Goal: Task Accomplishment & Management: Manage account settings

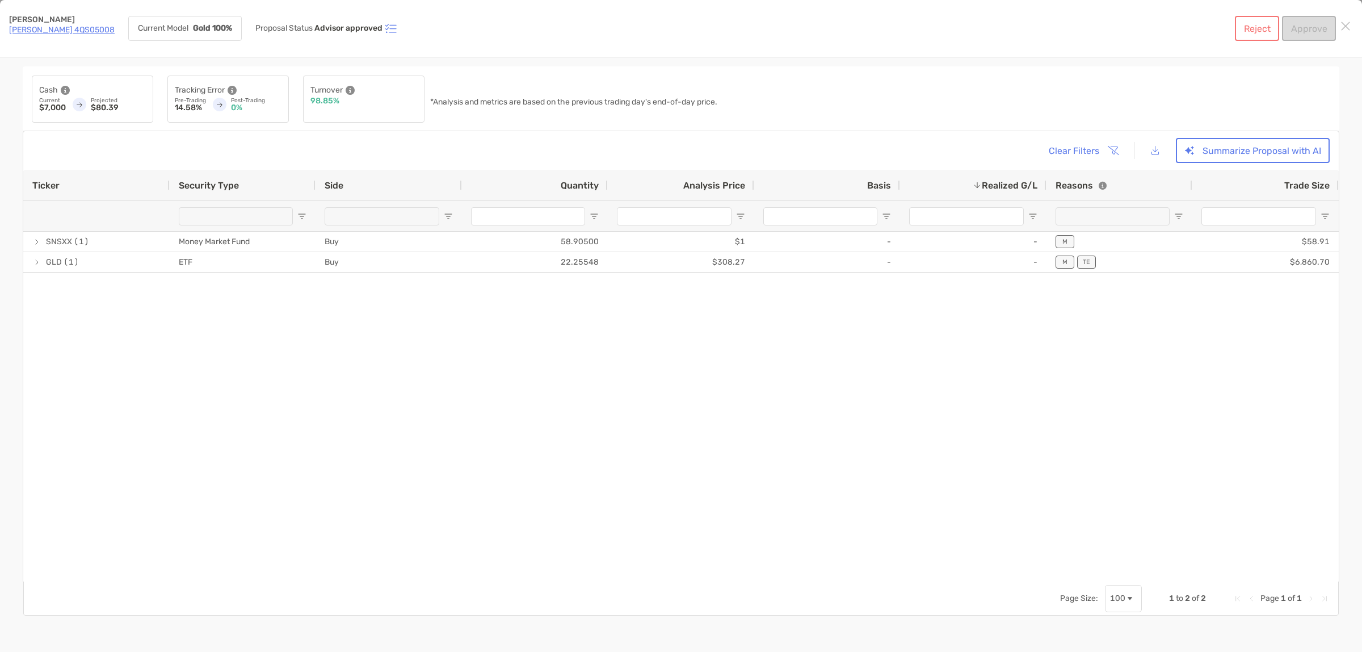
click at [61, 30] on link "Roth IRA 4QS05008" at bounding box center [62, 30] width 106 height 10
click at [68, 30] on link "[PERSON_NAME] 4QS05008" at bounding box center [62, 30] width 106 height 10
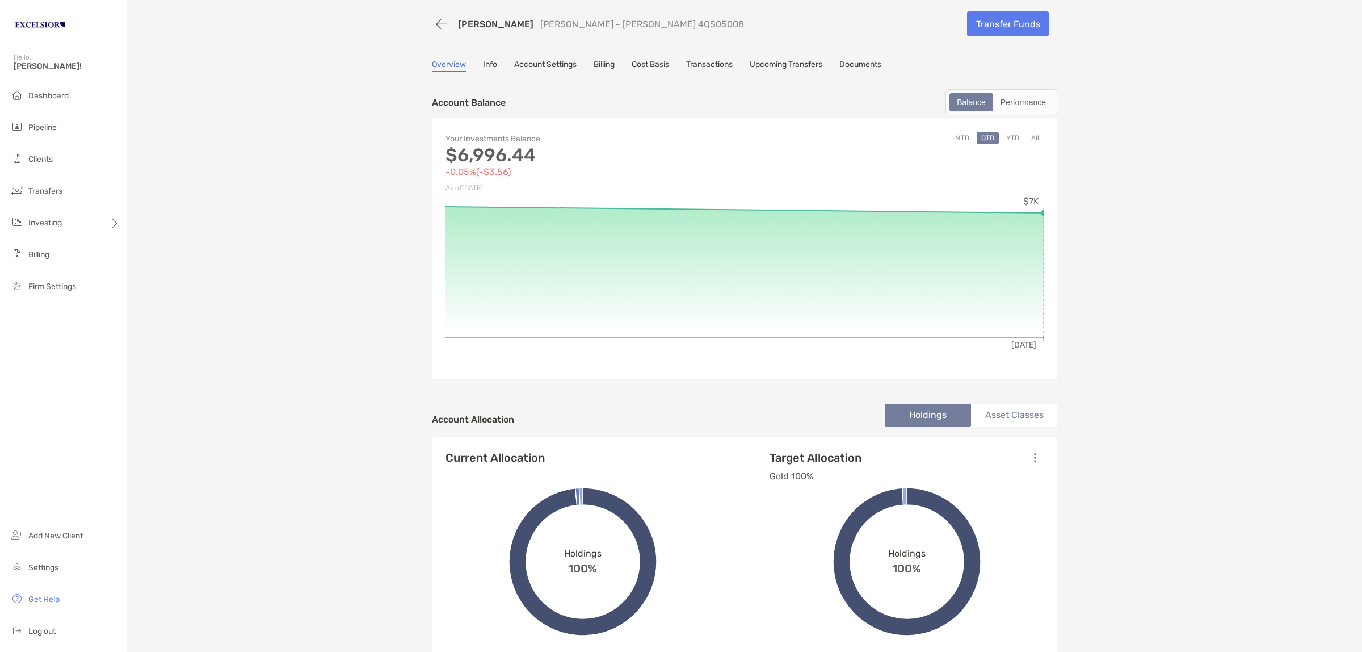
click at [365, 174] on div "[PERSON_NAME] [PERSON_NAME] - [PERSON_NAME] 4QS05008 Transfer Funds Overview In…" at bounding box center [744, 508] width 1235 height 1017
click at [432, 22] on button "button" at bounding box center [441, 24] width 19 height 21
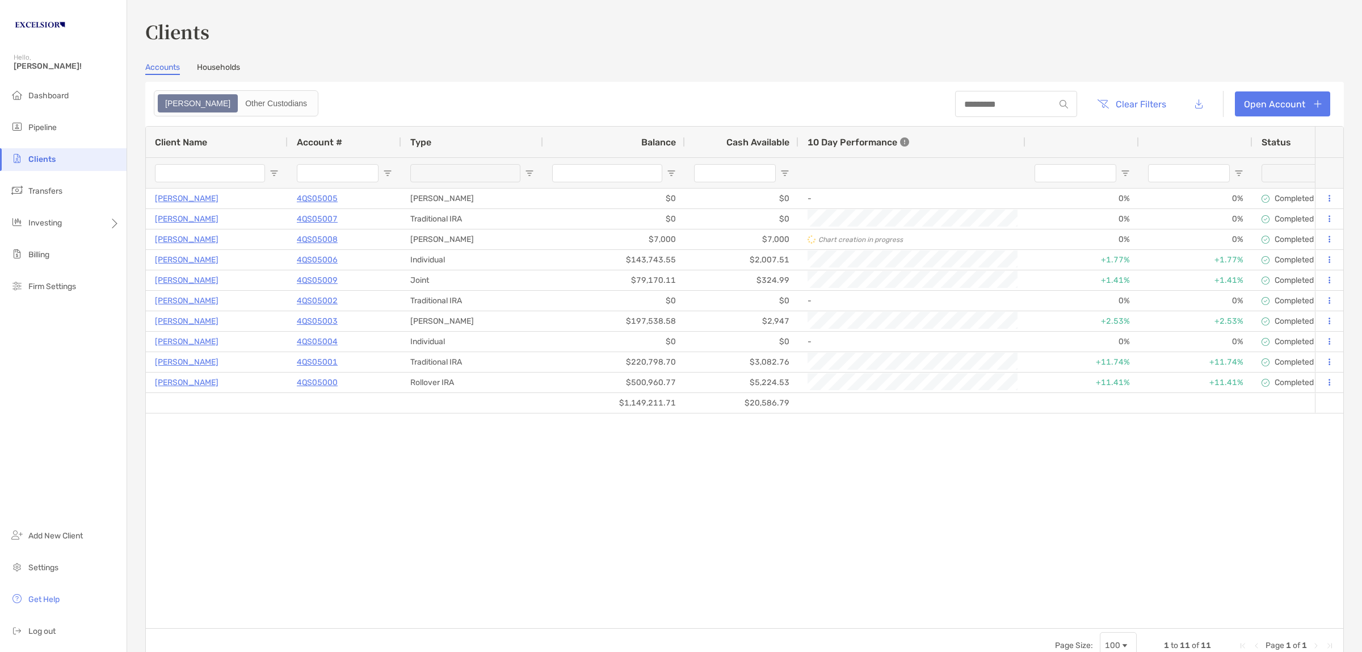
type input "**********"
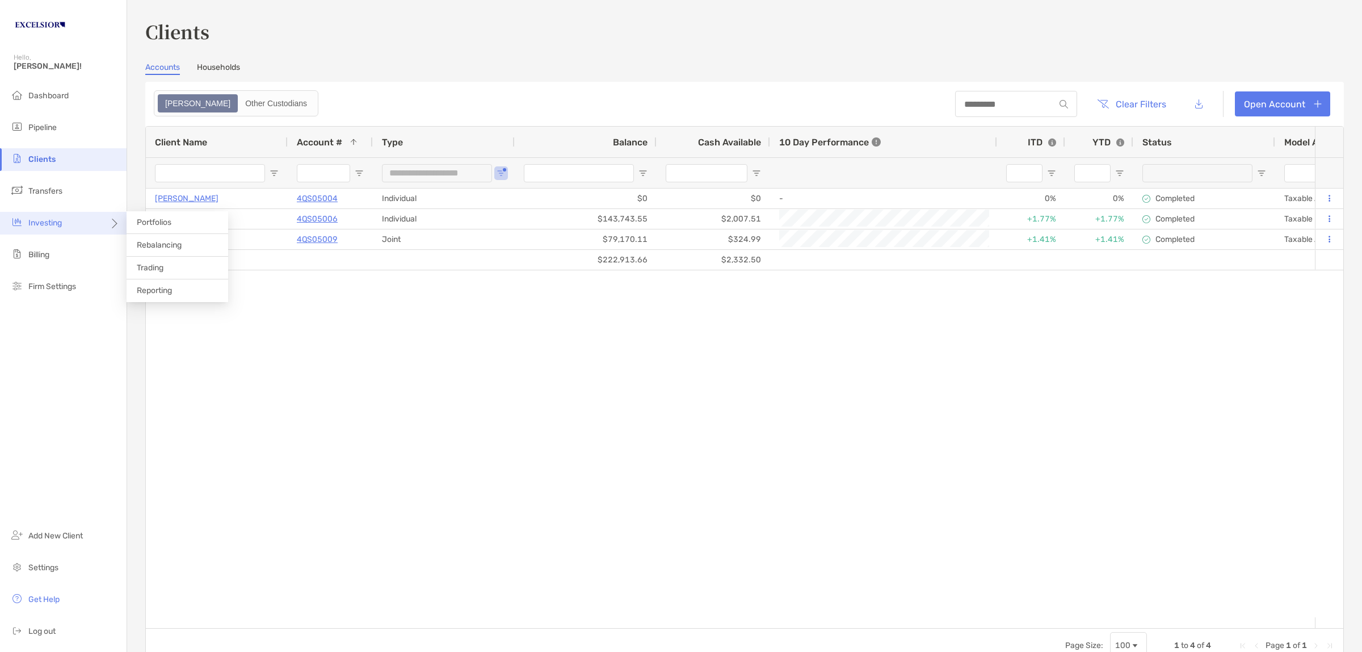
click at [83, 225] on div "Investing" at bounding box center [63, 223] width 127 height 23
click at [179, 251] on li "Rebalancing" at bounding box center [178, 245] width 102 height 23
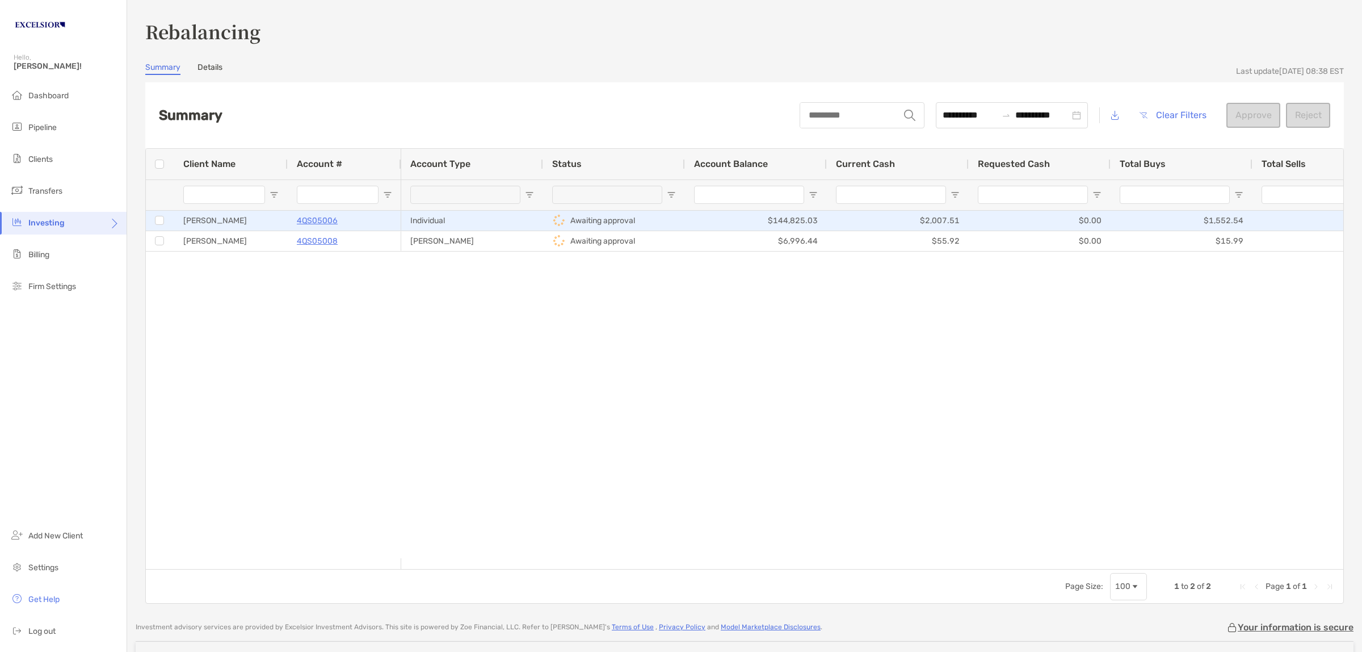
click at [230, 219] on div "[PERSON_NAME]" at bounding box center [231, 221] width 114 height 20
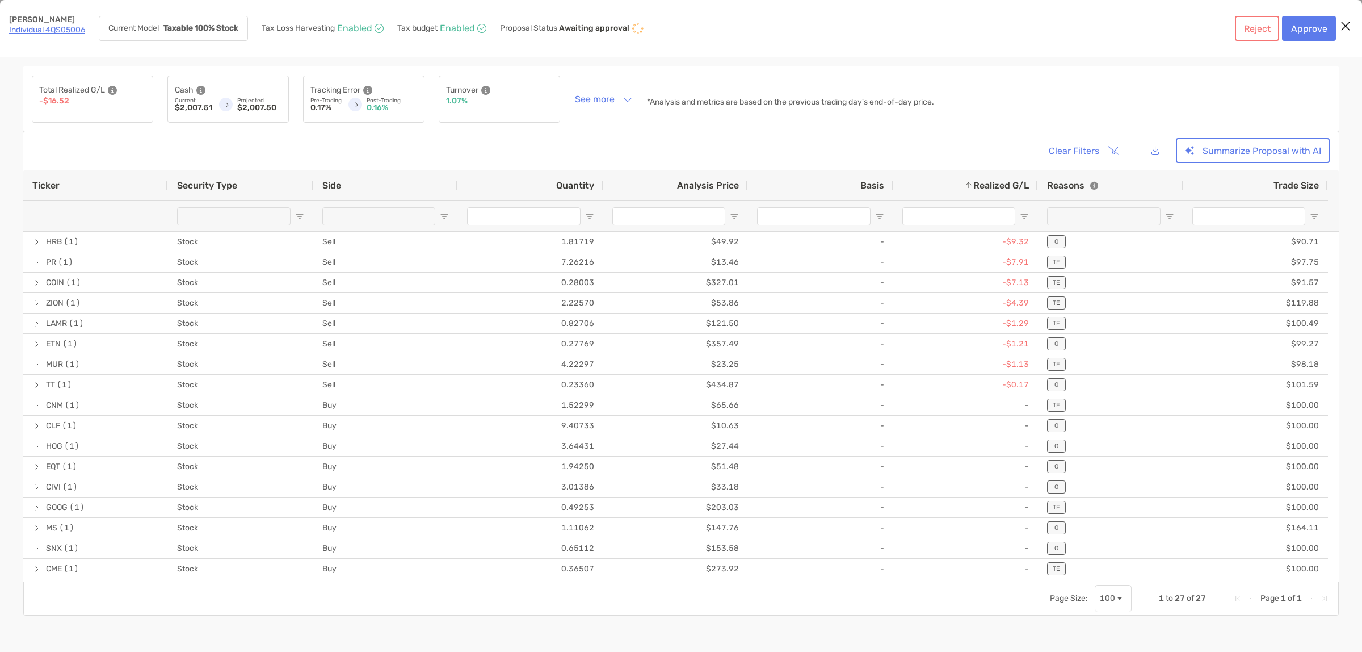
click at [1006, 186] on span "Realized G/L" at bounding box center [1002, 185] width 56 height 11
click at [1213, 149] on button "Summarize Proposal with AI" at bounding box center [1253, 150] width 154 height 25
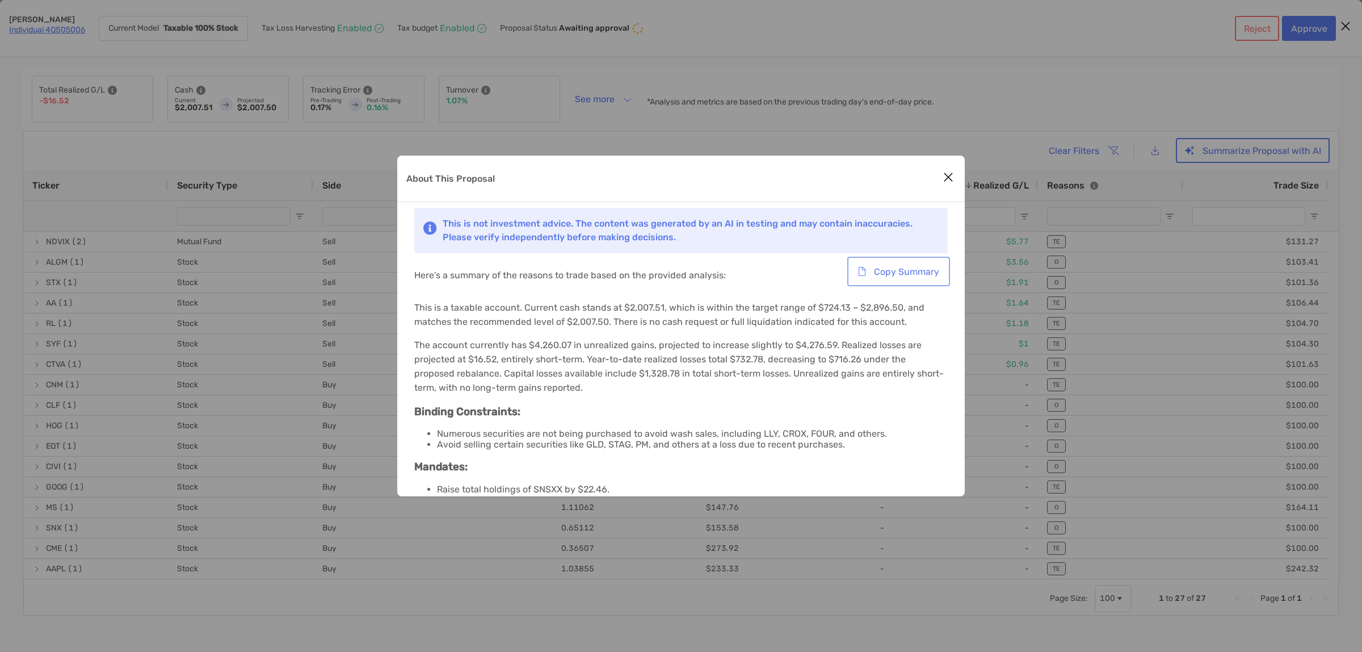
click at [894, 266] on button "Copy Summary" at bounding box center [899, 271] width 98 height 25
click at [1156, 150] on div "About This Proposal This is not investment advice. The content was generated by…" at bounding box center [681, 326] width 1362 height 652
click at [941, 175] on button "Close modal" at bounding box center [948, 177] width 17 height 17
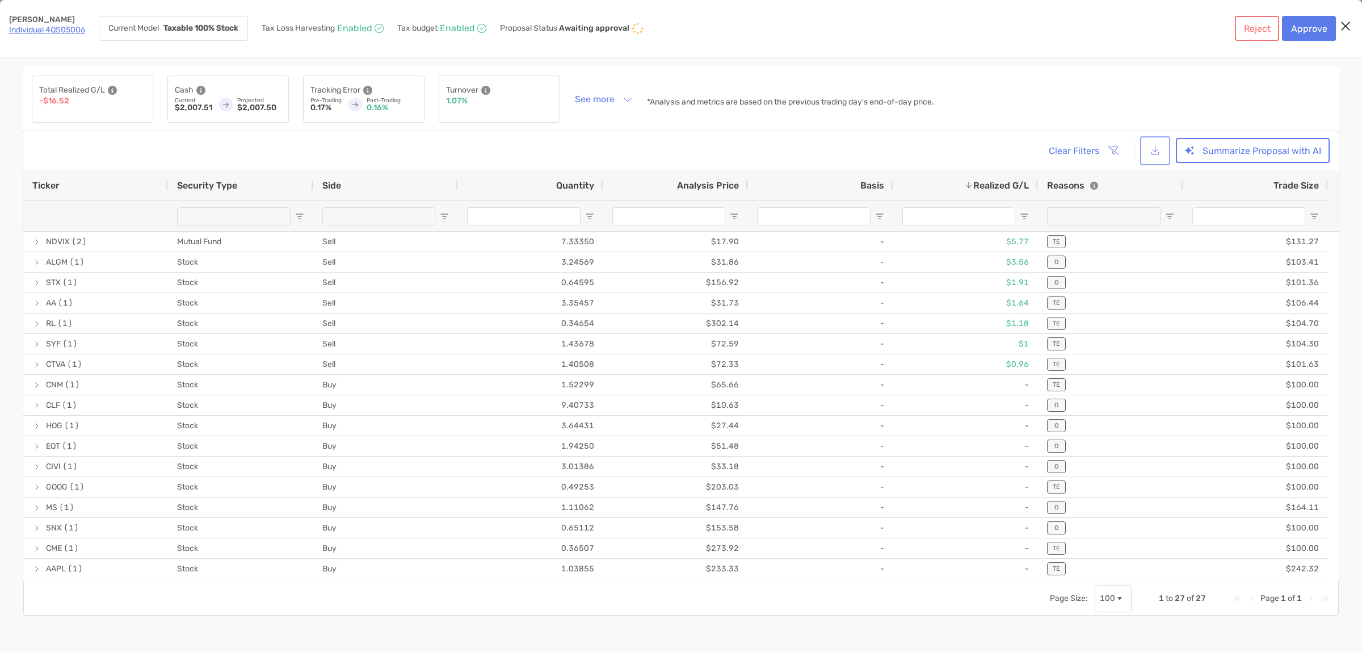
click at [1161, 148] on button "[object Object]" at bounding box center [1156, 151] width 26 height 24
click at [513, 135] on div "Clear Filters Summarize Proposal with AI Press ENTER to sort. Press CTRL ENTER …" at bounding box center [681, 357] width 1317 height 452
click at [1302, 32] on button "Approve" at bounding box center [1309, 28] width 54 height 25
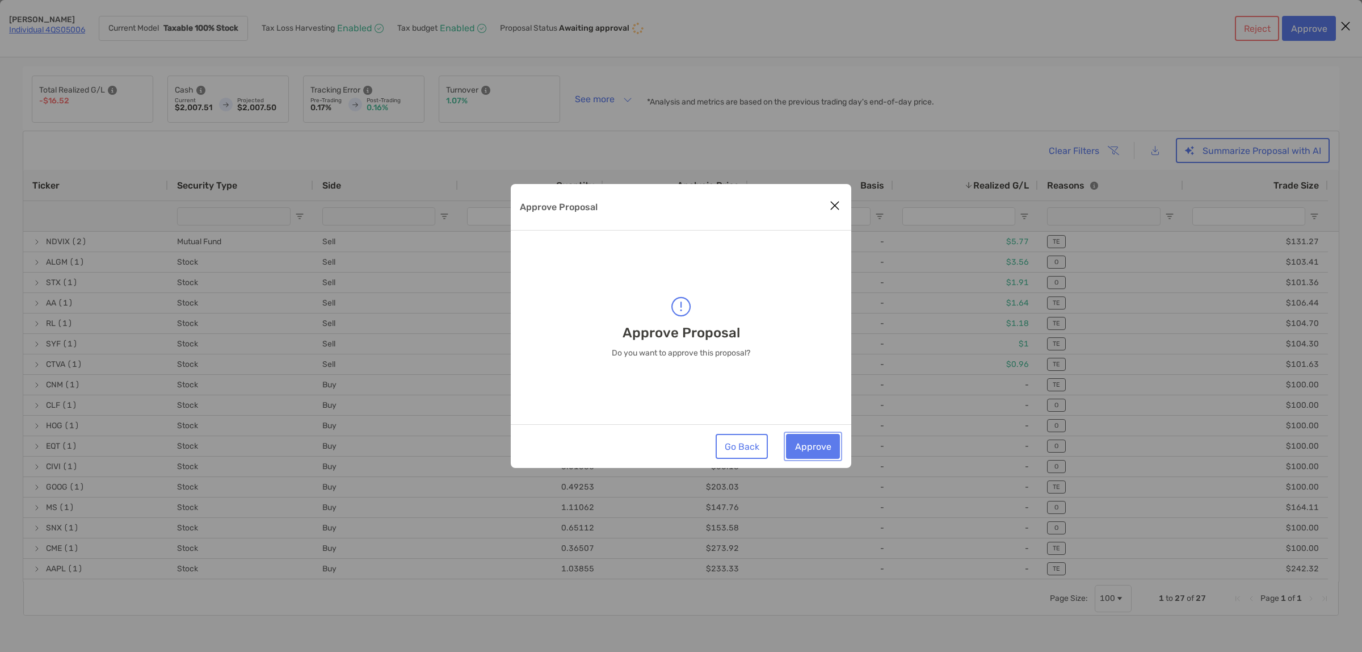
click at [799, 450] on button "Approve" at bounding box center [813, 446] width 54 height 25
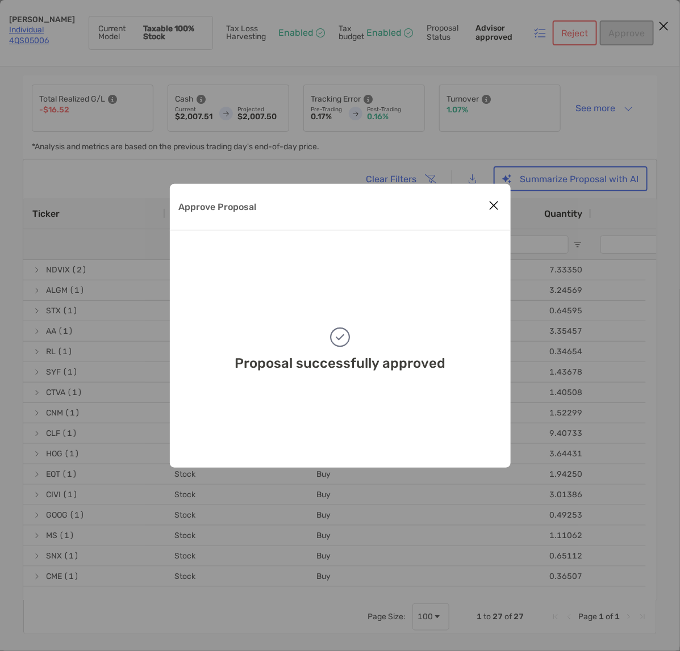
click at [491, 204] on icon "Close modal" at bounding box center [494, 206] width 10 height 14
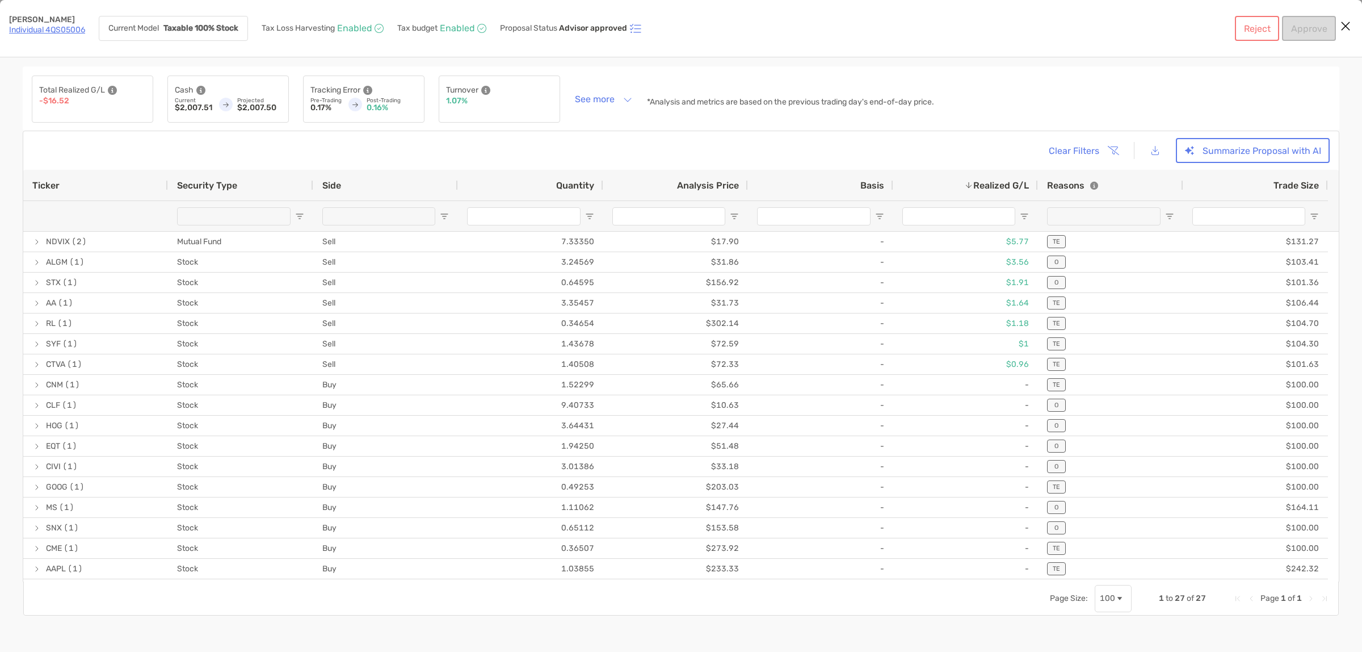
click at [1344, 24] on icon "Close modal" at bounding box center [1346, 26] width 10 height 14
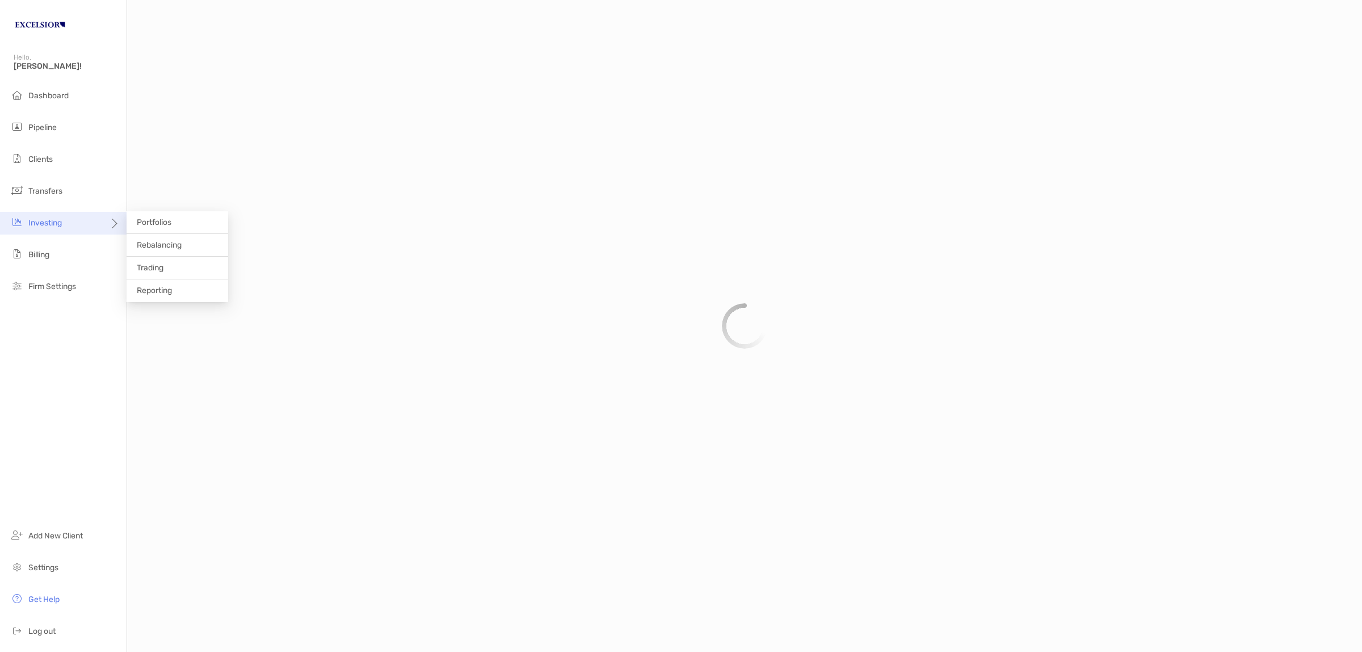
click at [97, 219] on div "Investing" at bounding box center [63, 223] width 127 height 23
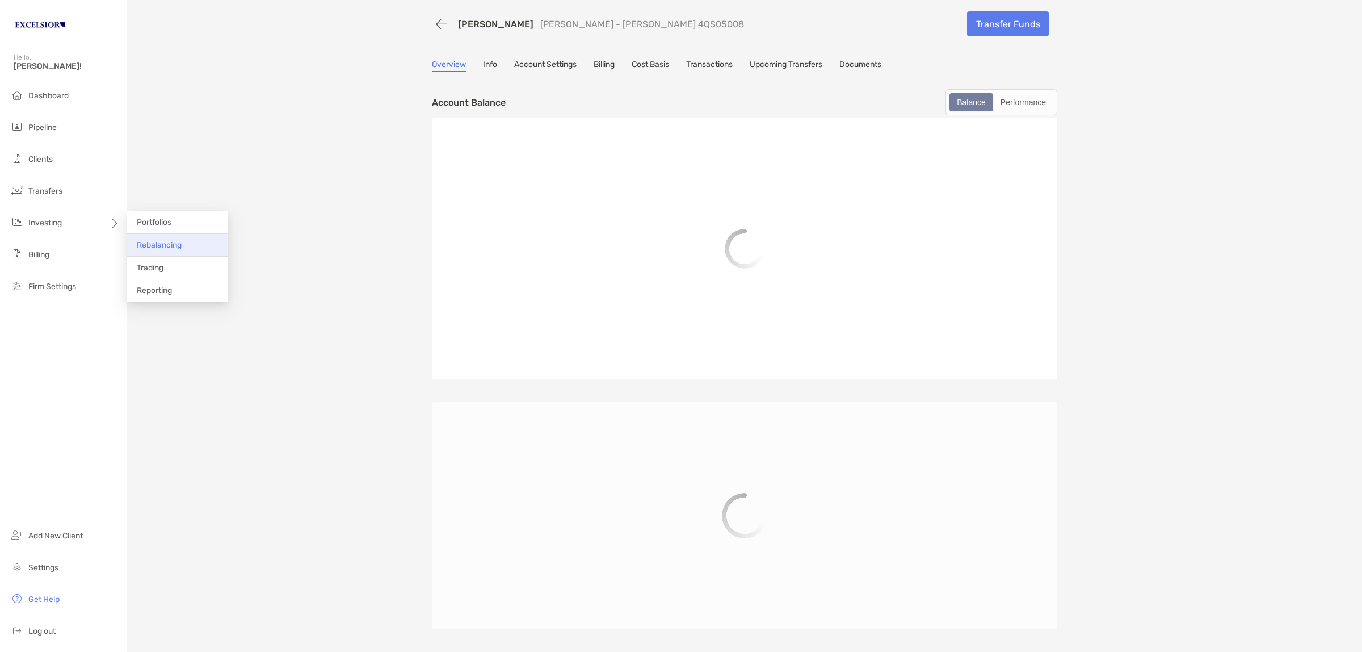
click at [175, 248] on span "Rebalancing" at bounding box center [159, 245] width 45 height 10
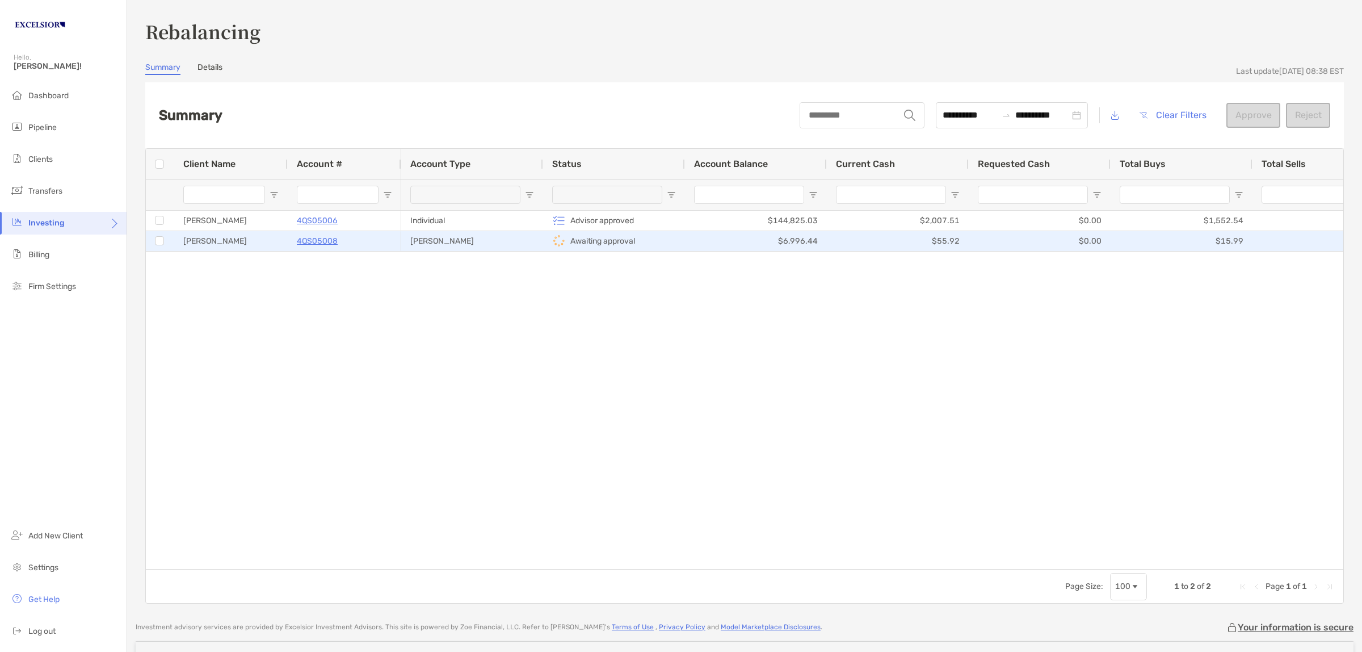
type input "**********"
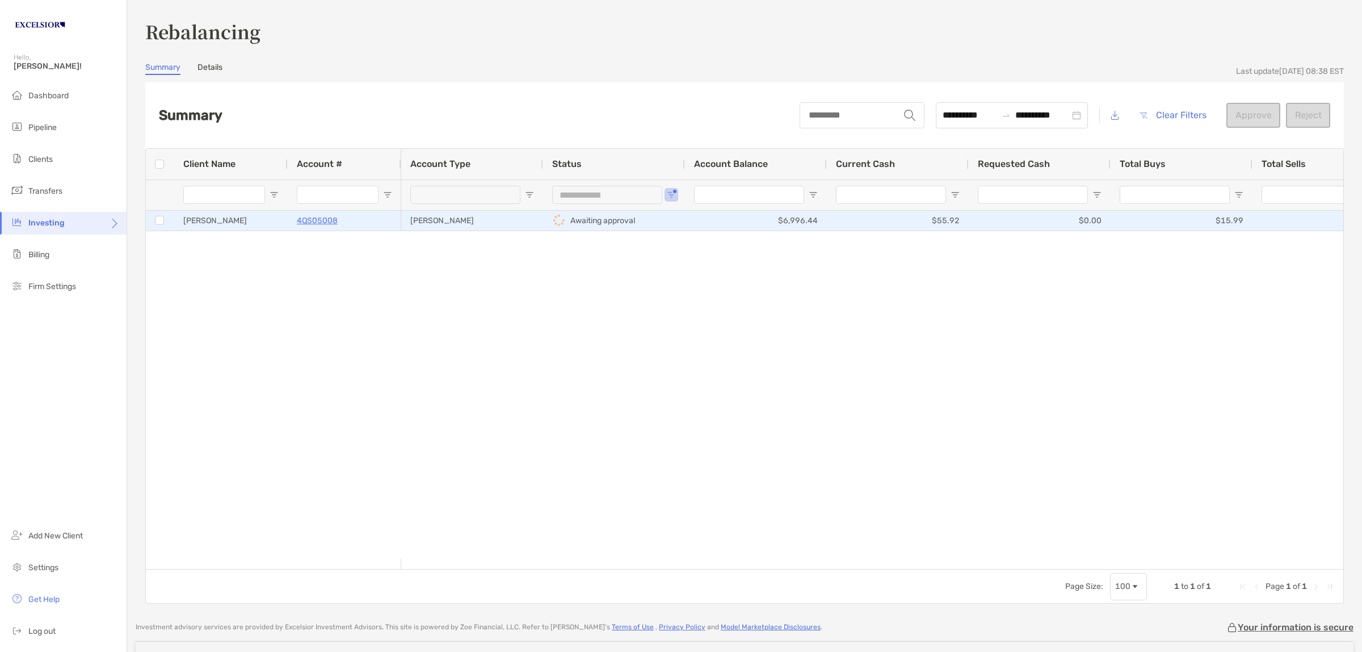
click at [365, 216] on div "4QS05008" at bounding box center [344, 220] width 95 height 19
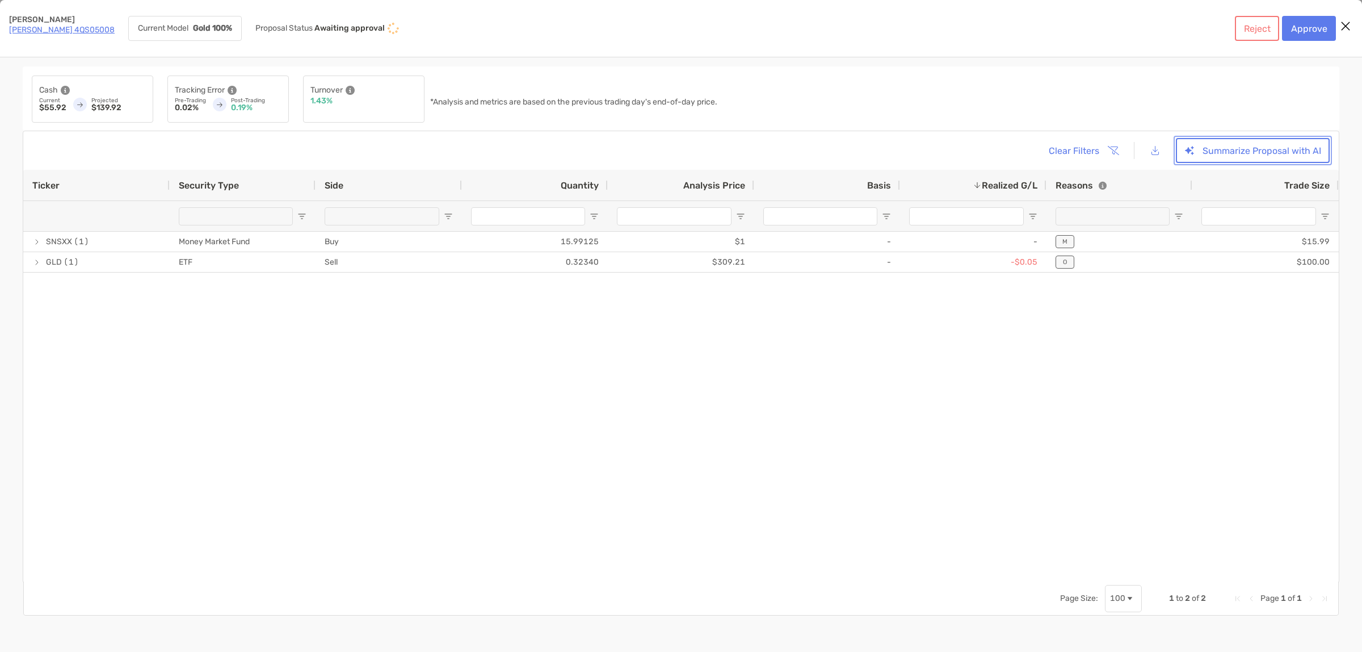
click at [1206, 151] on button "Summarize Proposal with AI" at bounding box center [1253, 150] width 154 height 25
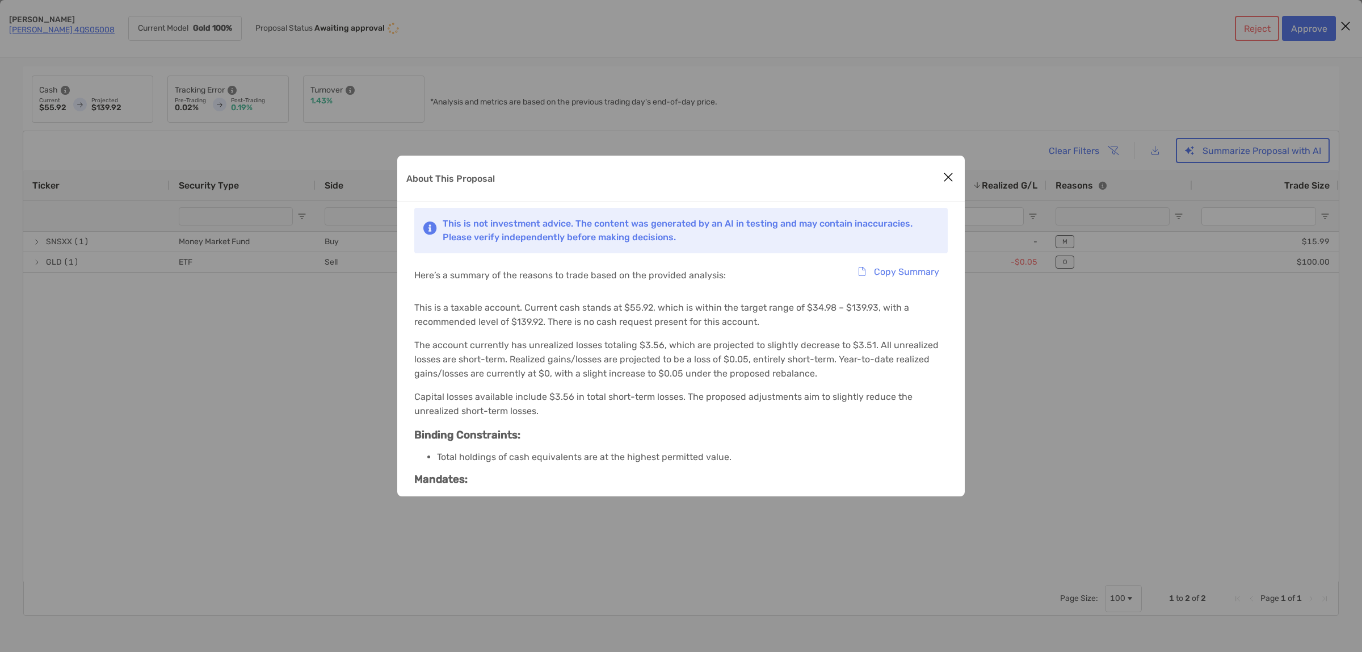
click at [951, 179] on icon "Close modal" at bounding box center [948, 177] width 10 height 14
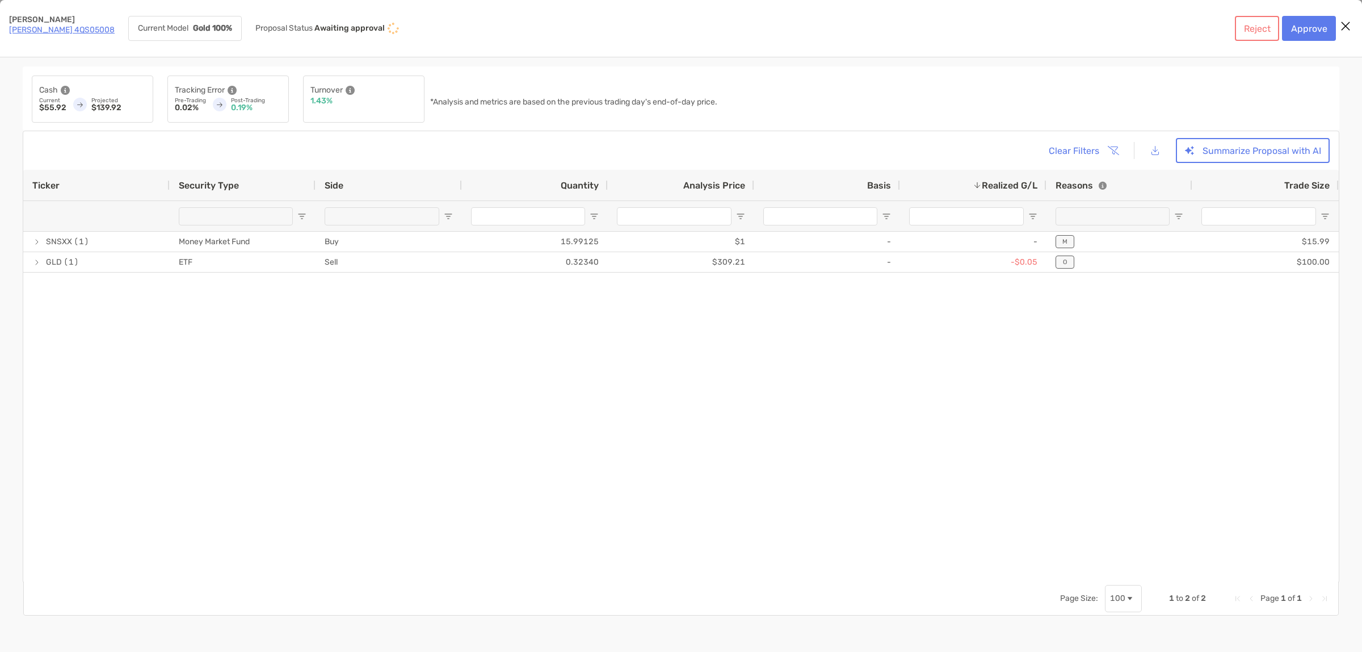
click at [75, 27] on link "Roth IRA 4QS05008" at bounding box center [62, 30] width 106 height 10
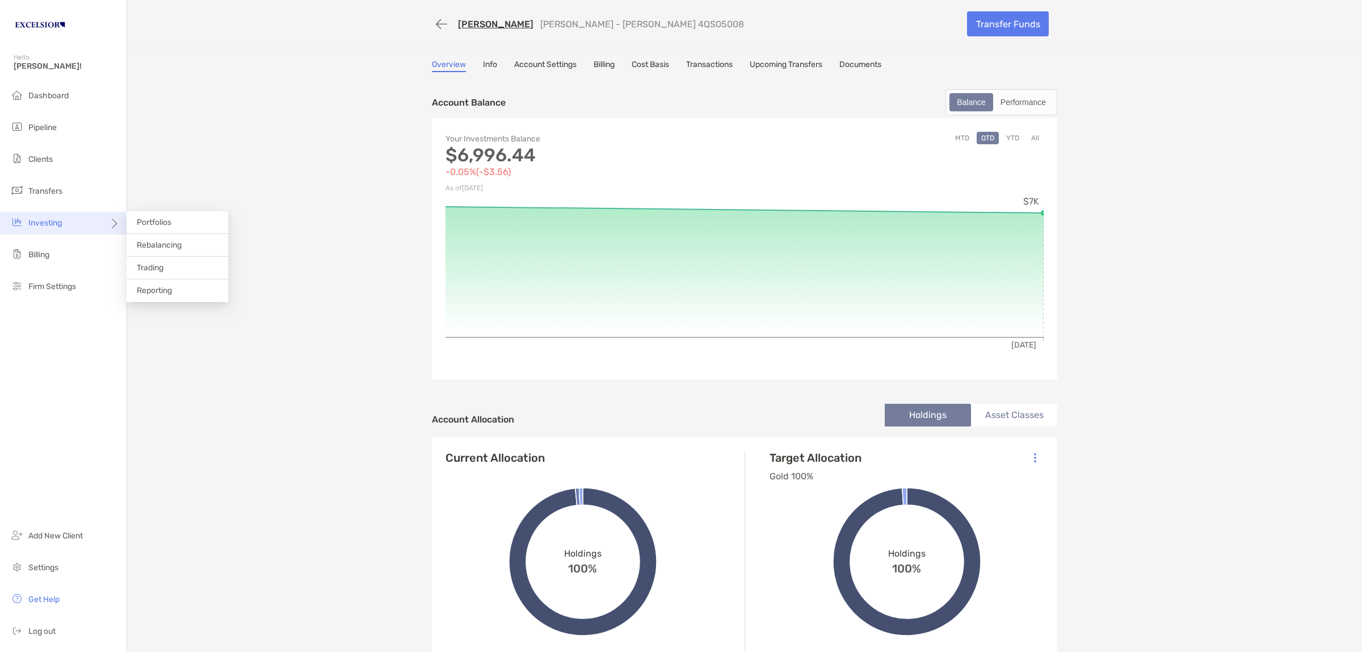
click at [40, 214] on div "Investing" at bounding box center [63, 223] width 127 height 23
click at [142, 240] on span "Rebalancing" at bounding box center [159, 245] width 45 height 10
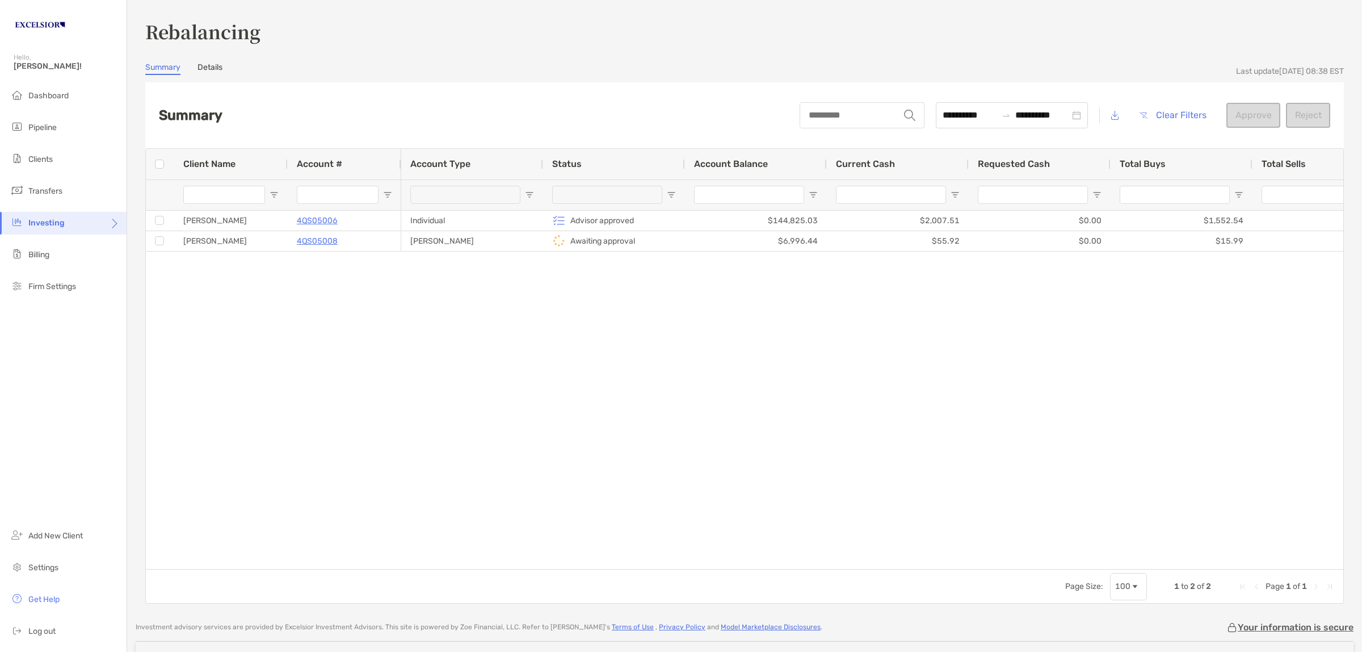
type input "**********"
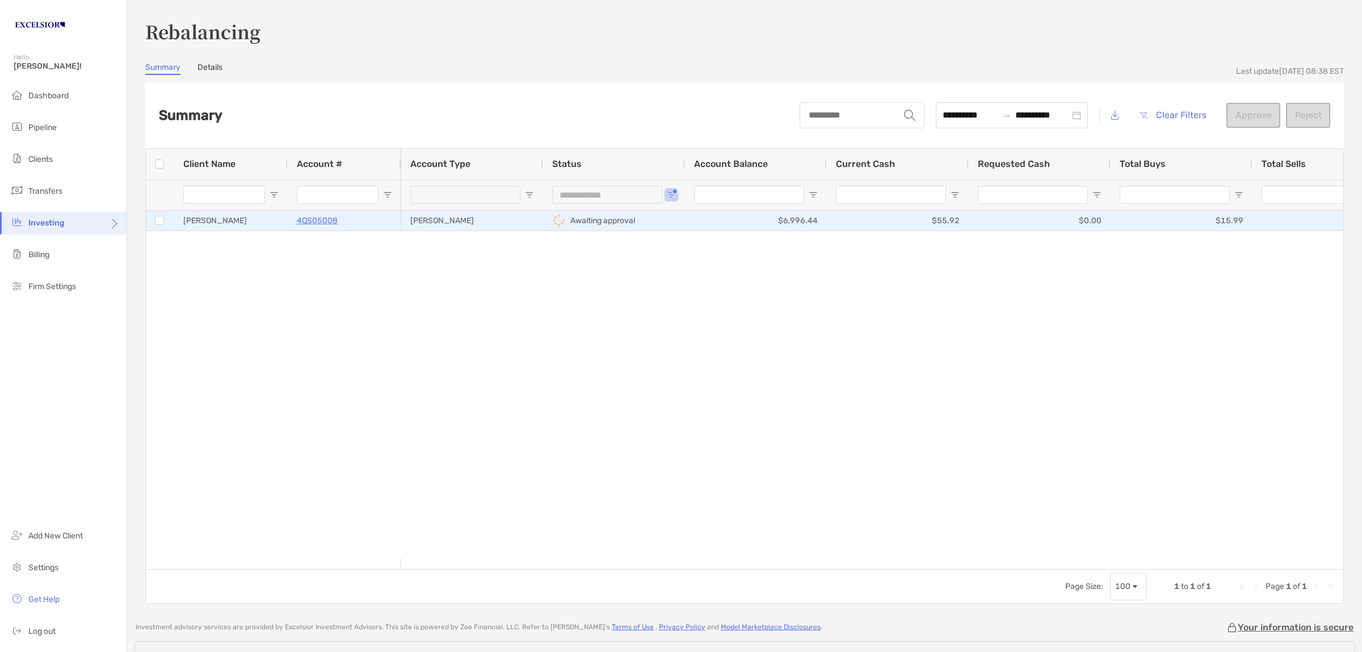
click at [371, 223] on div "4QS05008" at bounding box center [344, 220] width 95 height 19
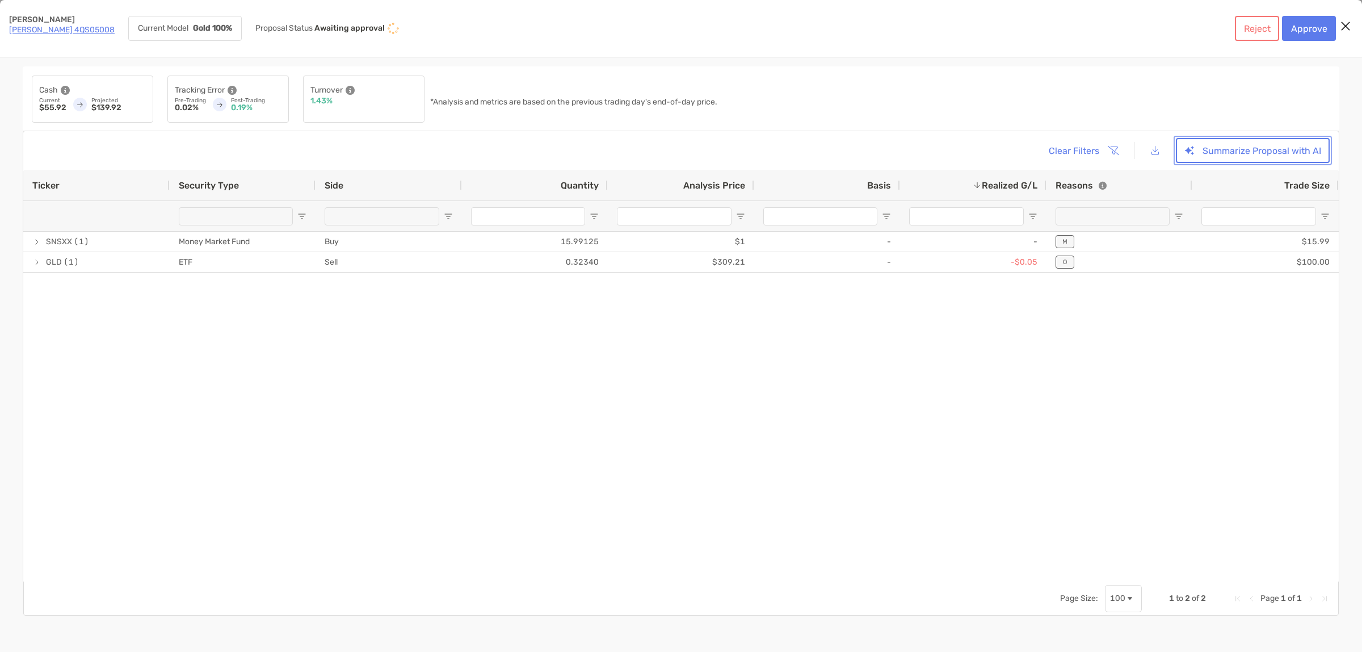
click at [1232, 154] on button "Summarize Proposal with AI" at bounding box center [1253, 150] width 154 height 25
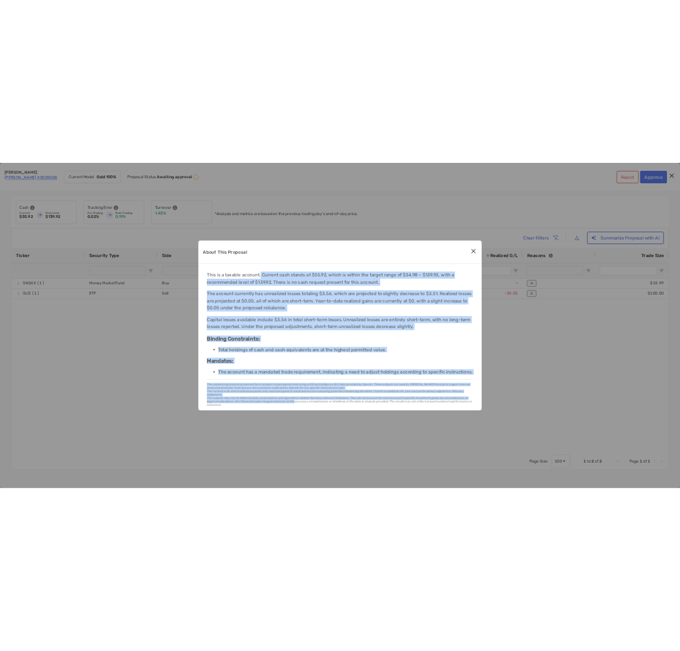
scroll to position [115, 0]
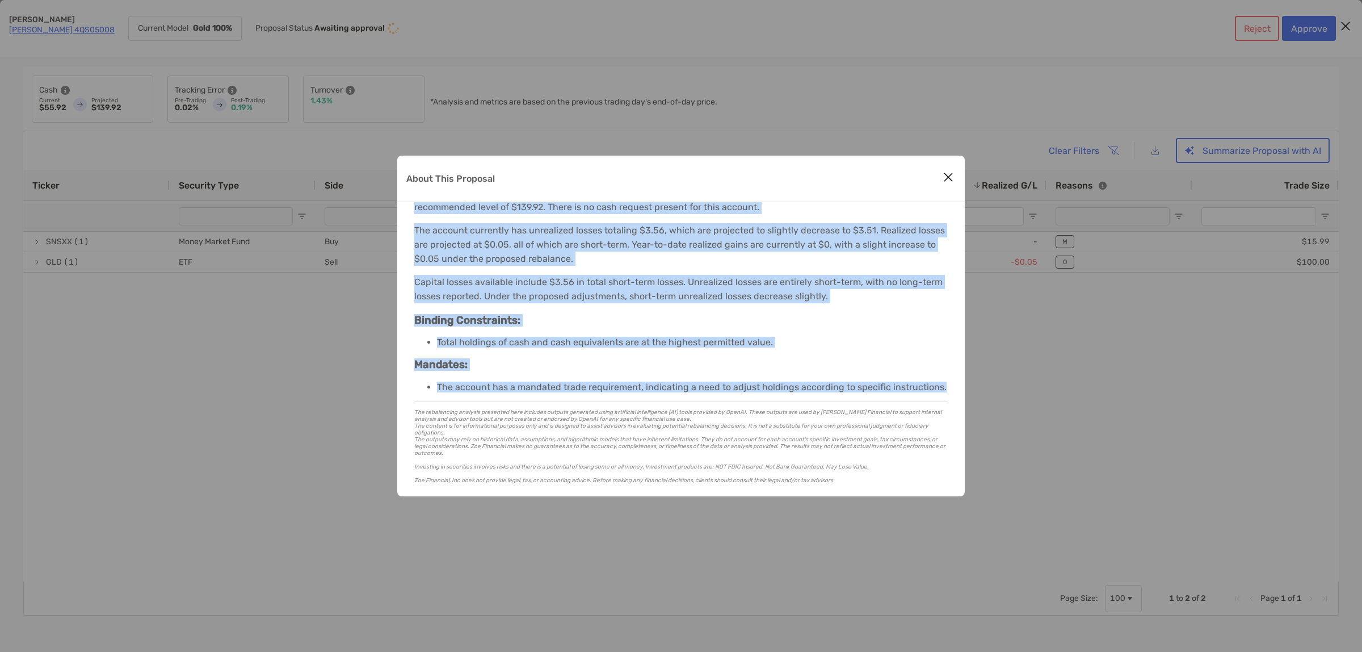
drag, startPoint x: 521, startPoint y: 307, endPoint x: 958, endPoint y: 383, distance: 443.1
click at [958, 383] on div "This is not investment advice. The content was generated by an AI in testing an…" at bounding box center [681, 291] width 568 height 409
click at [950, 175] on icon "Close modal" at bounding box center [948, 177] width 10 height 14
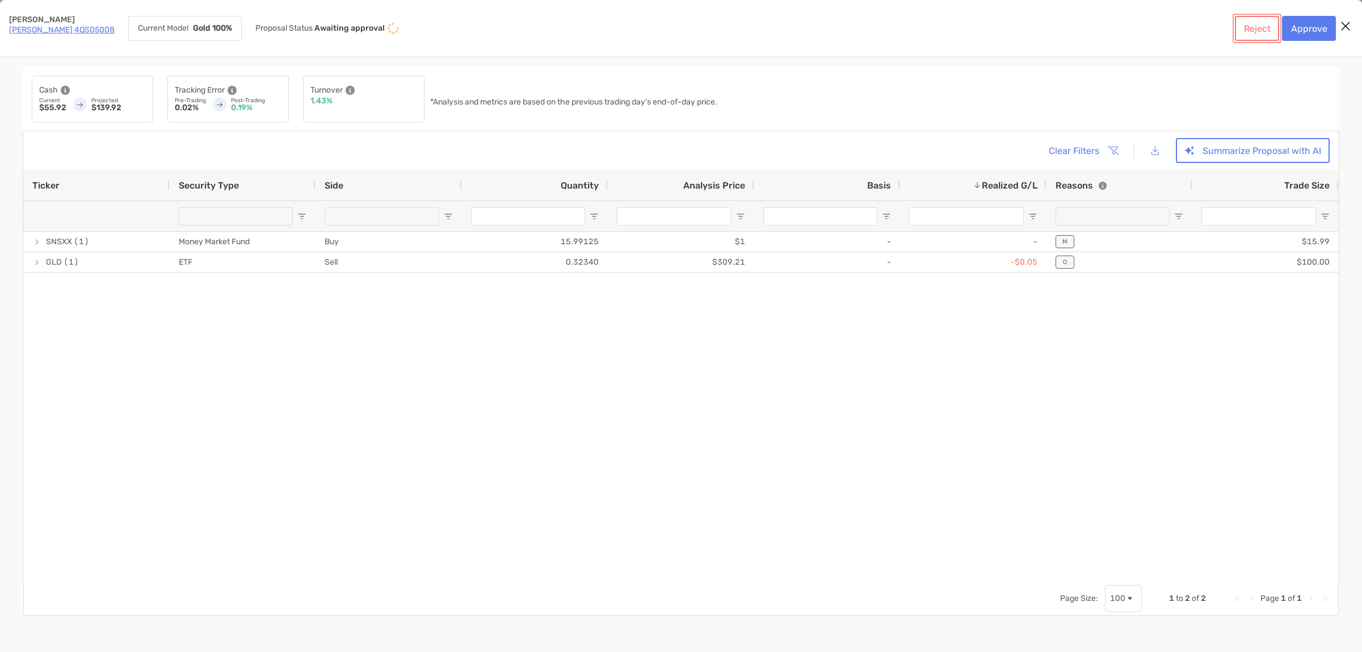
click at [1275, 24] on button "Reject" at bounding box center [1257, 28] width 44 height 25
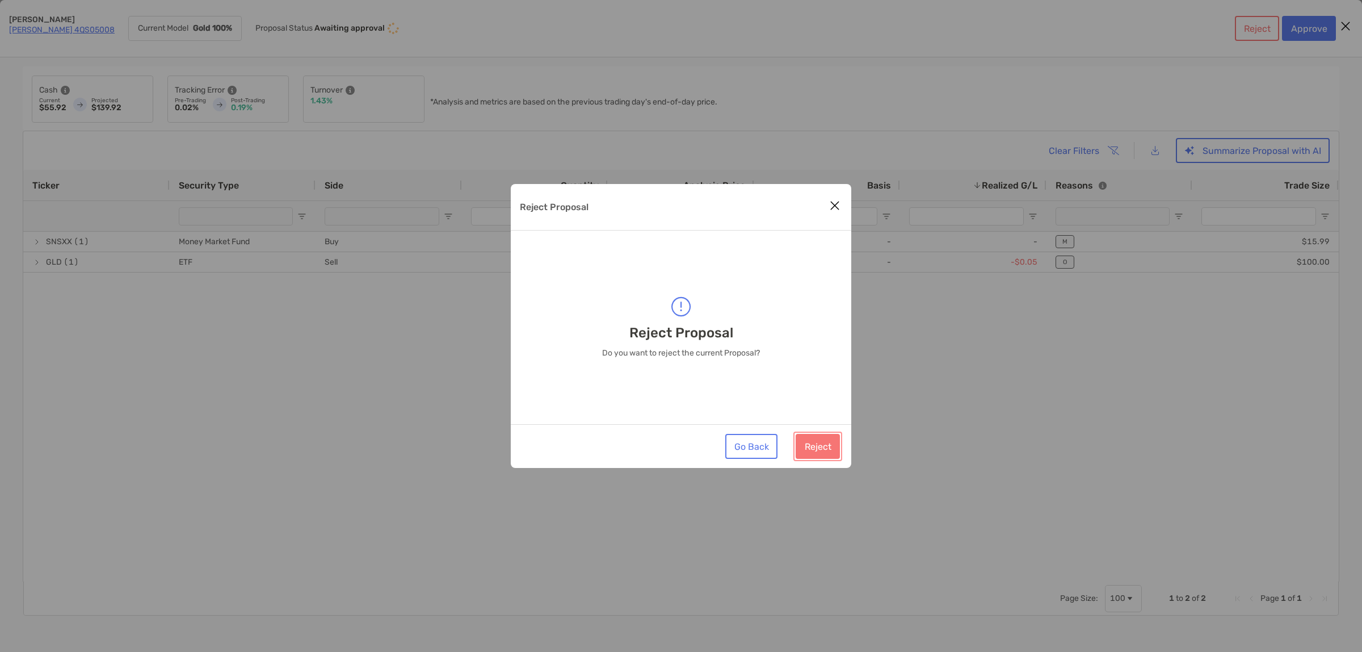
click at [820, 446] on button "Reject" at bounding box center [818, 446] width 44 height 25
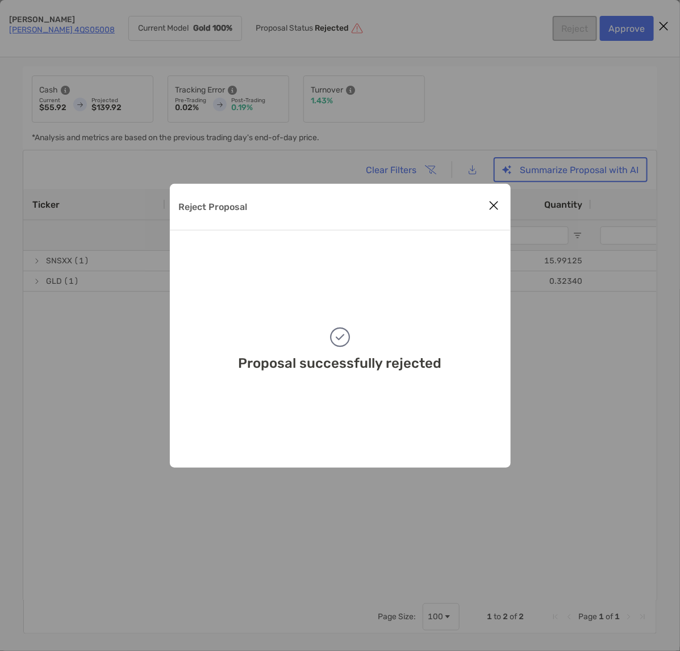
click at [457, 139] on div "Reject Proposal Proposal successfully rejected" at bounding box center [340, 325] width 680 height 651
click at [476, 171] on div "Reject Proposal Proposal successfully rejected" at bounding box center [340, 325] width 680 height 651
click at [493, 208] on icon "Close modal" at bounding box center [494, 206] width 10 height 14
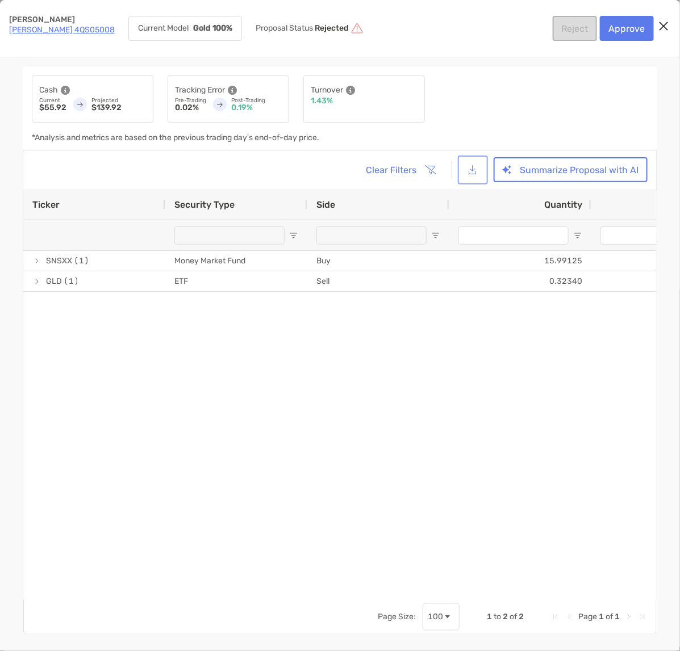
click at [477, 173] on button "[object Object]" at bounding box center [473, 170] width 26 height 24
click at [518, 176] on button "Summarize Proposal with AI" at bounding box center [570, 169] width 154 height 25
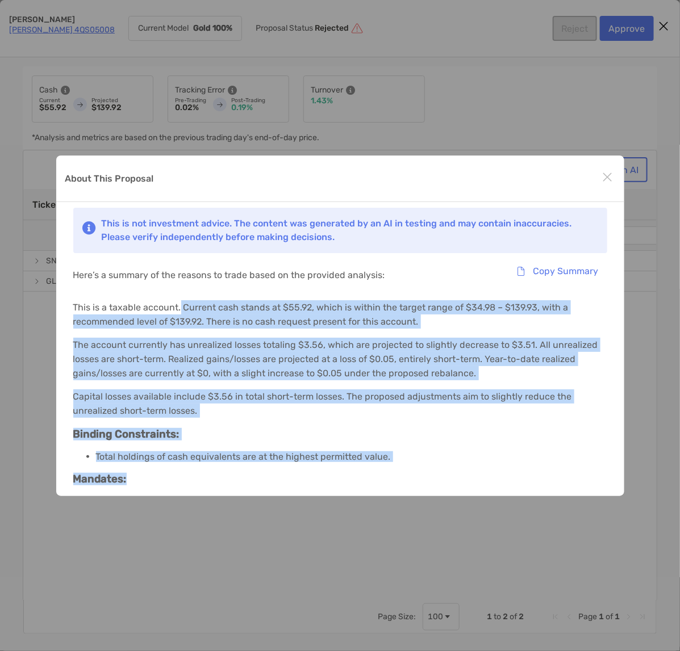
scroll to position [115, 0]
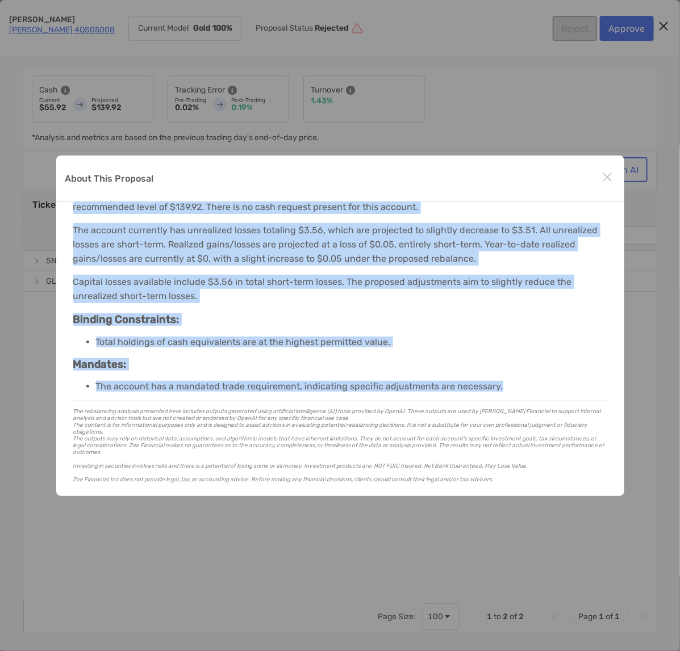
drag, startPoint x: 180, startPoint y: 307, endPoint x: 529, endPoint y: 376, distance: 355.4
click at [529, 376] on div "This is not investment advice. The content was generated by an AI in testing an…" at bounding box center [340, 291] width 568 height 409
copy div "Current cash stands at $55.92, which is within the target range of $34.98 – $13…"
